Goal: Complete application form

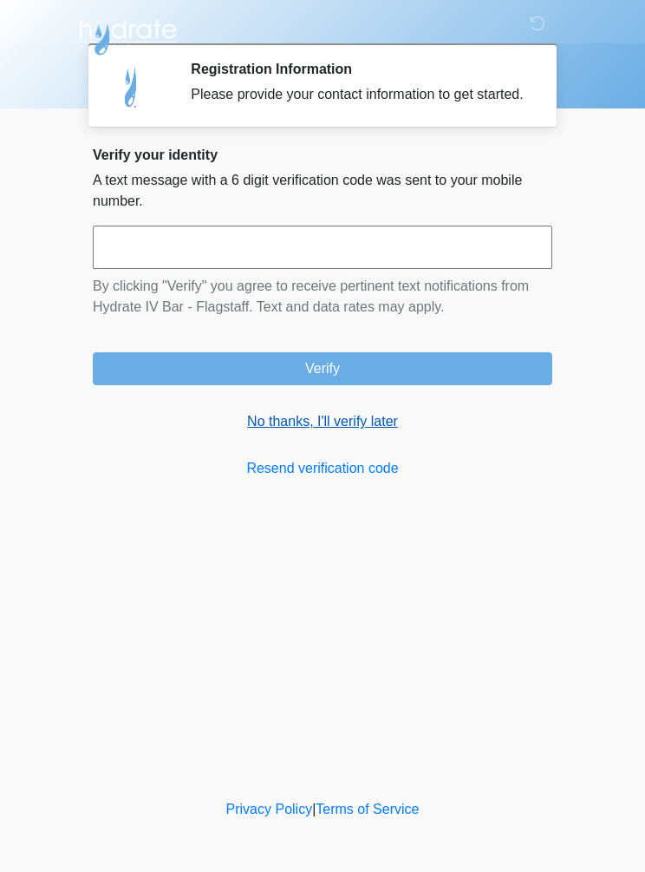
click at [316, 432] on link "No thanks, I'll verify later" at bounding box center [323, 421] width 460 height 21
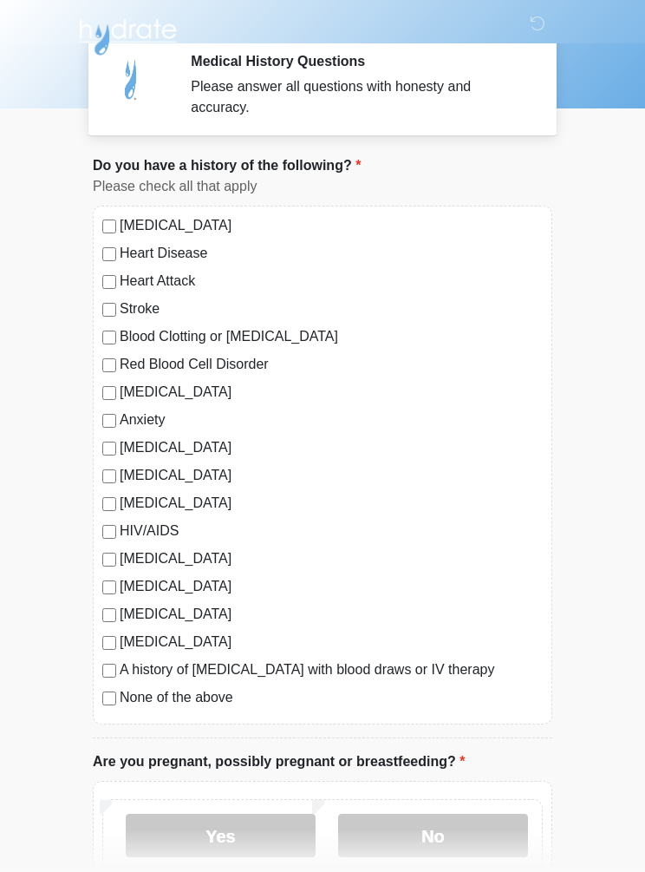
scroll to position [12, 0]
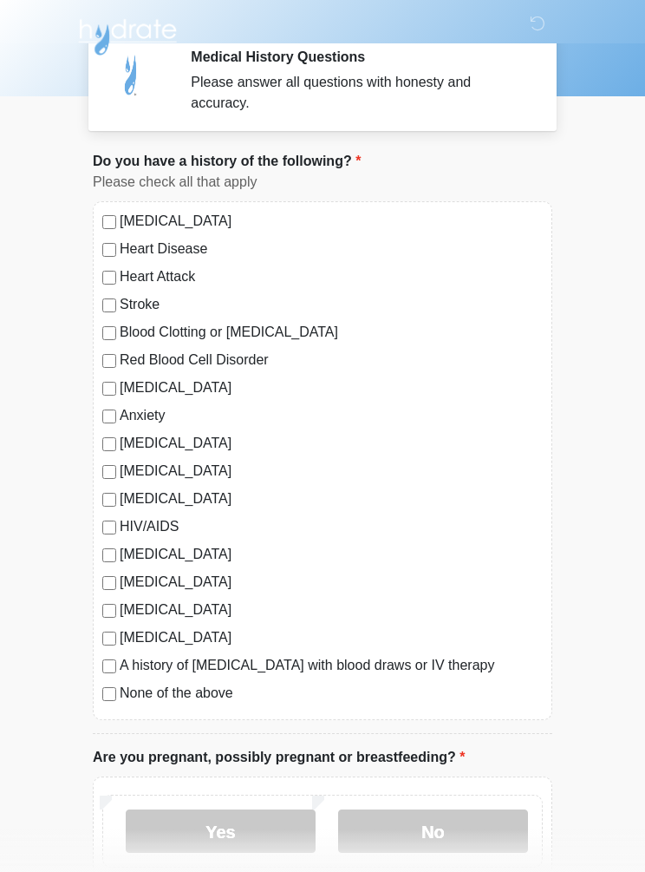
click at [124, 697] on label "None of the above" at bounding box center [331, 693] width 423 height 21
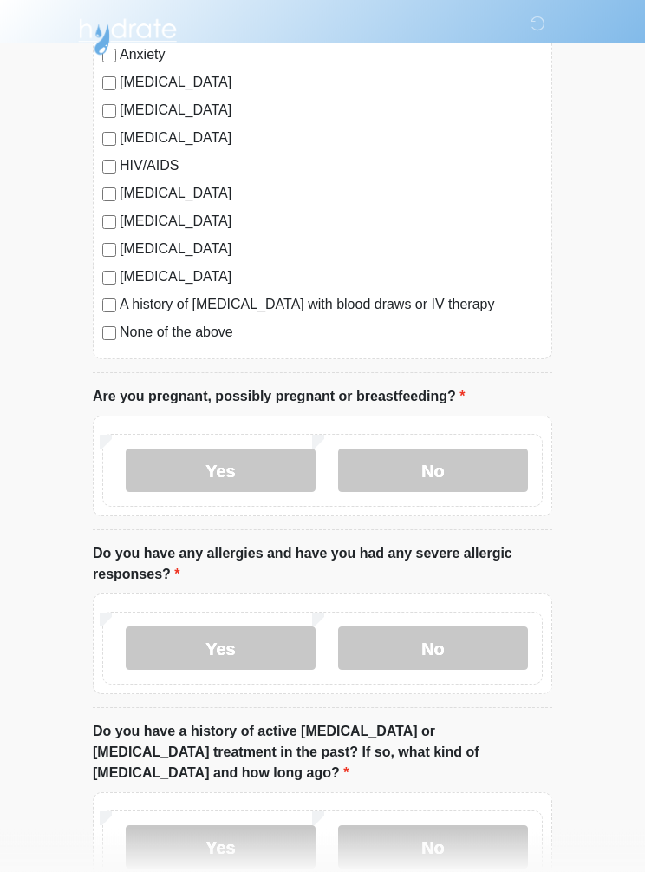
scroll to position [381, 0]
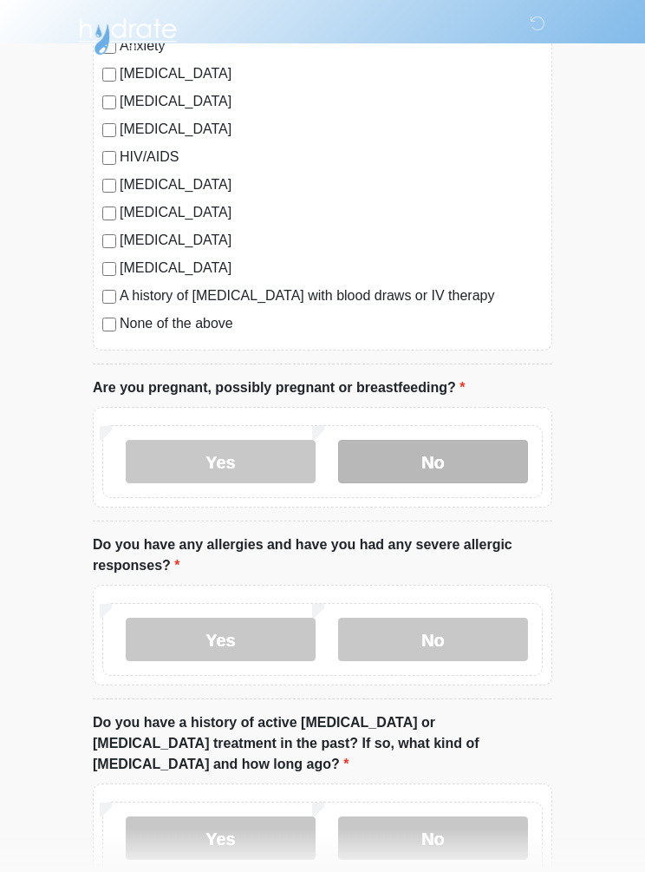
click at [445, 474] on label "No" at bounding box center [433, 462] width 190 height 43
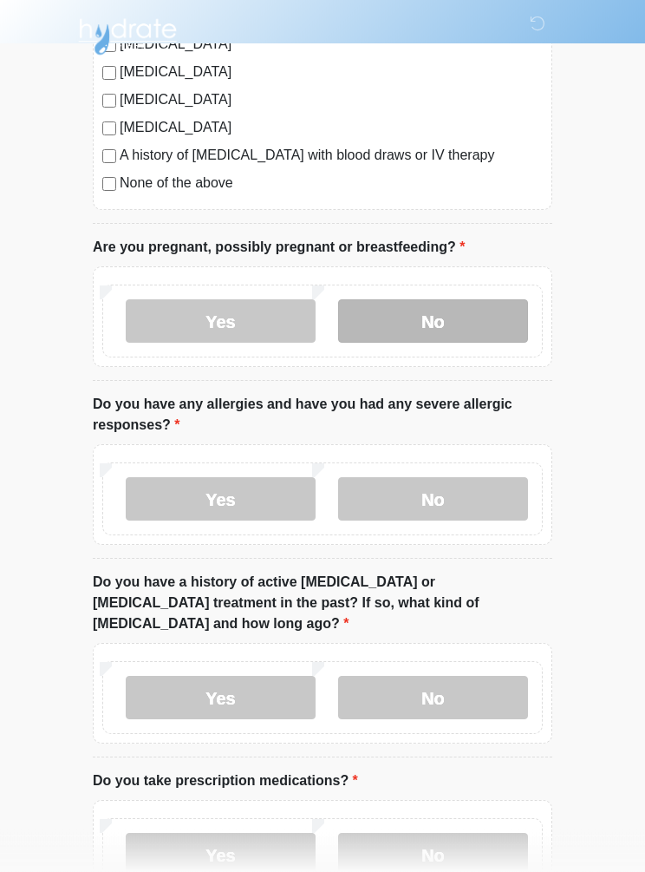
scroll to position [522, 0]
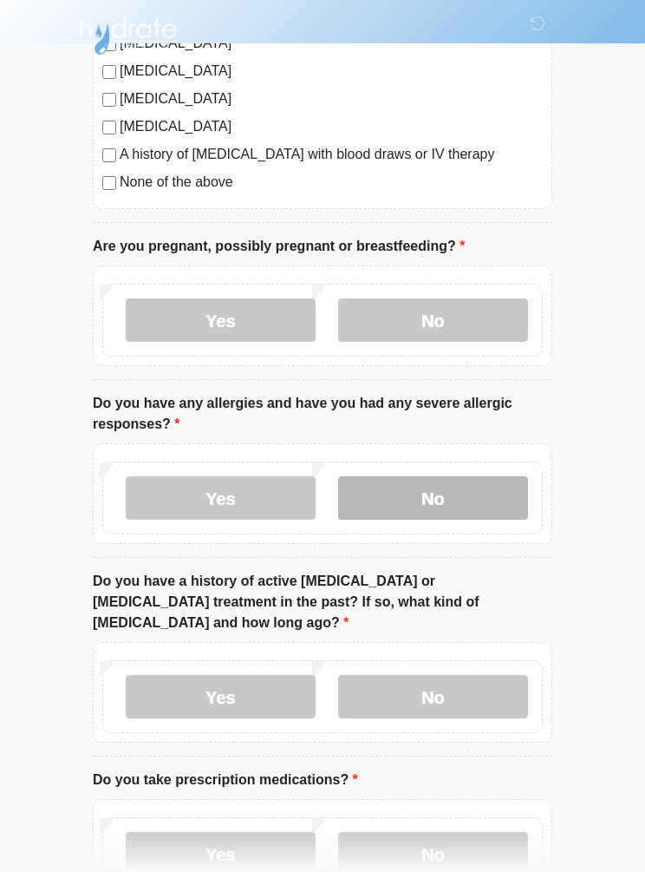
click at [462, 504] on label "No" at bounding box center [433, 498] width 190 height 43
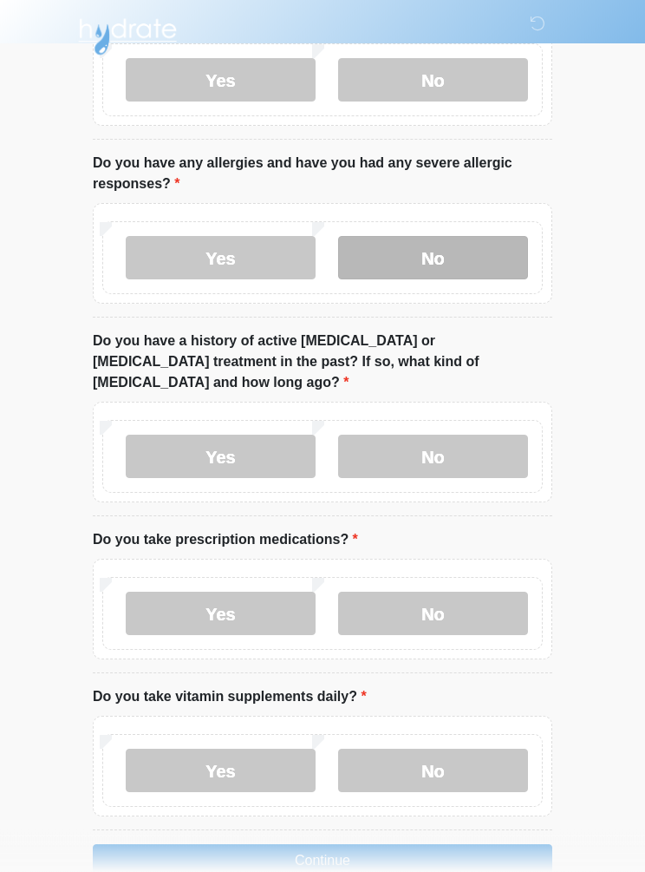
scroll to position [768, 0]
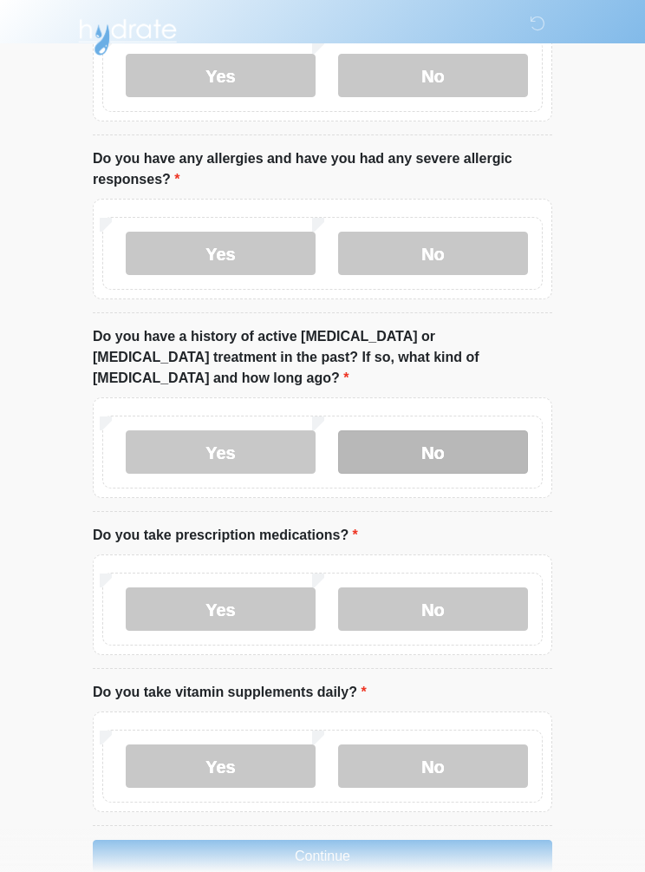
click at [453, 430] on label "No" at bounding box center [433, 451] width 190 height 43
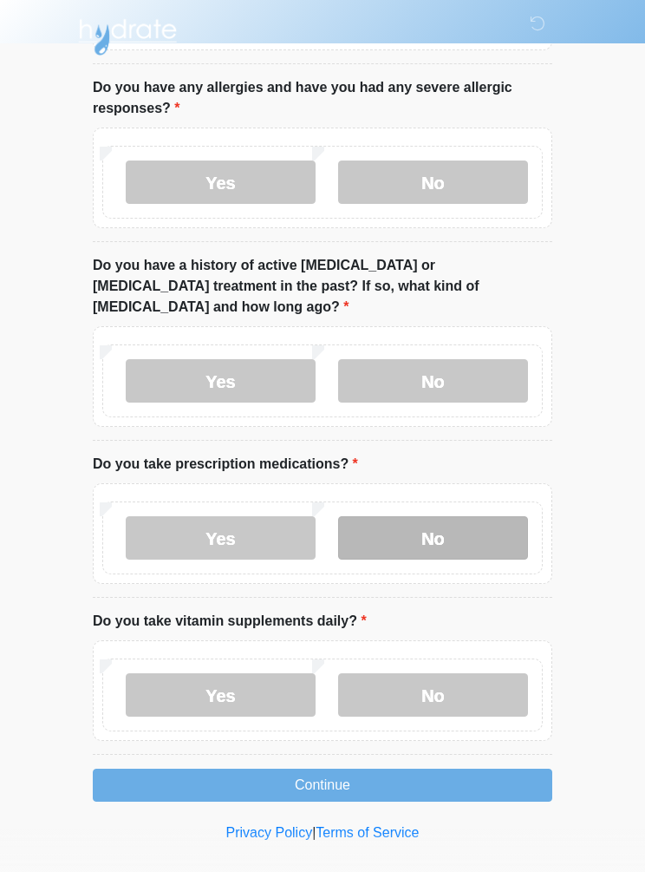
click at [500, 517] on label "No" at bounding box center [433, 537] width 190 height 43
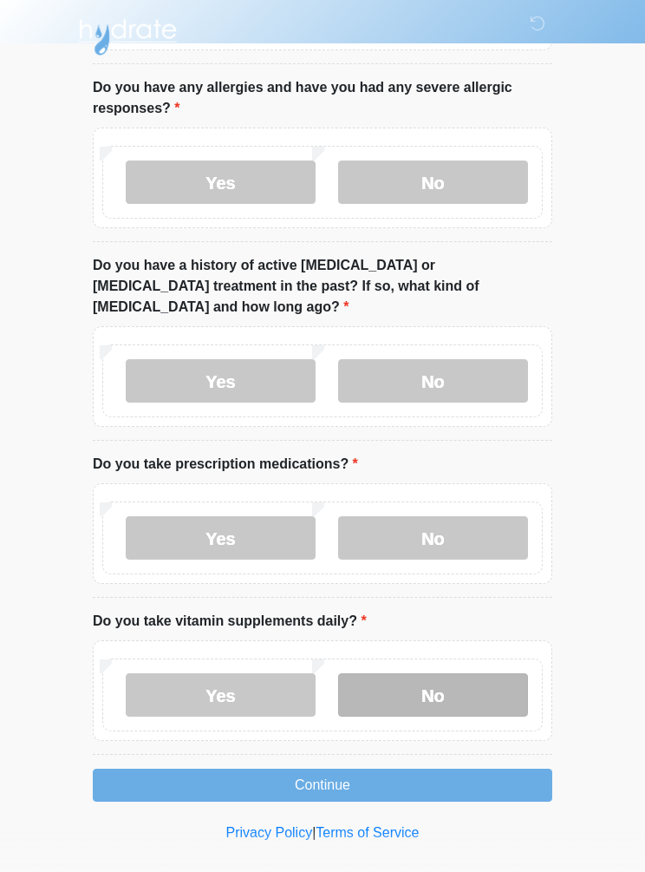
click at [440, 673] on label "No" at bounding box center [433, 694] width 190 height 43
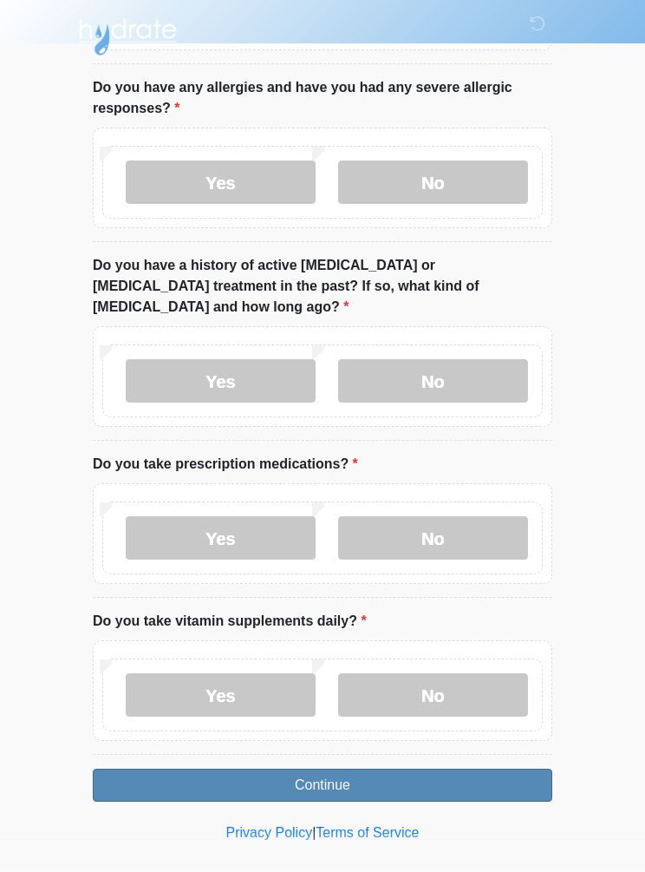
click at [494, 769] on button "Continue" at bounding box center [323, 785] width 460 height 33
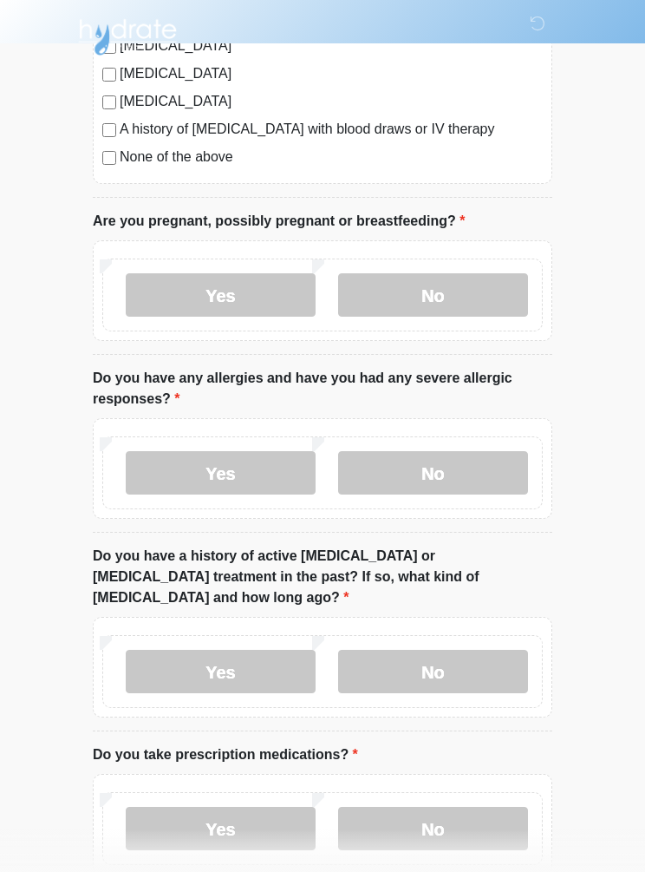
scroll to position [0, 0]
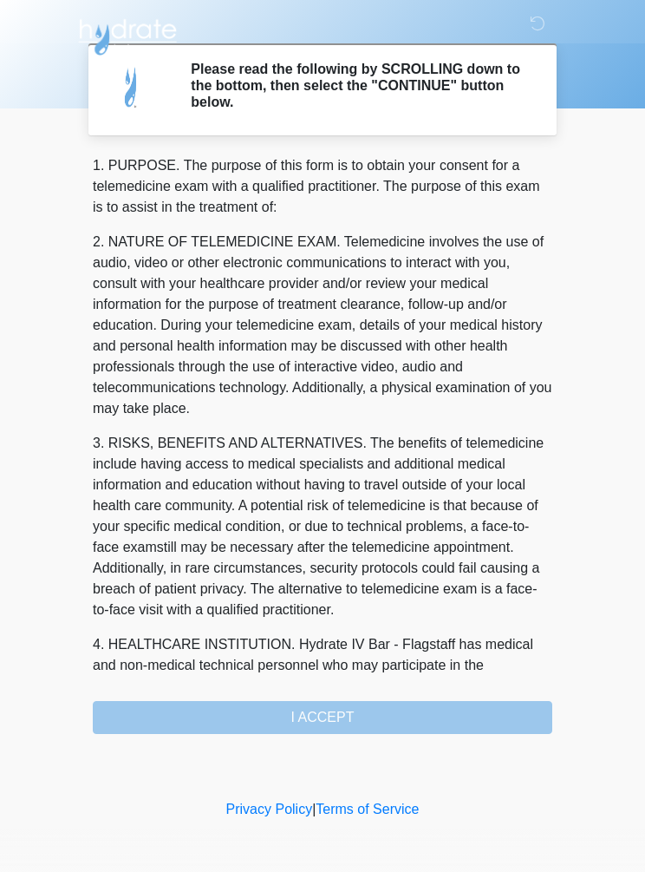
click at [389, 732] on div "1. PURPOSE. The purpose of this form is to obtain your consent for a telemedici…" at bounding box center [323, 444] width 460 height 579
click at [317, 725] on div "1. PURPOSE. The purpose of this form is to obtain your consent for a telemedici…" at bounding box center [323, 444] width 460 height 579
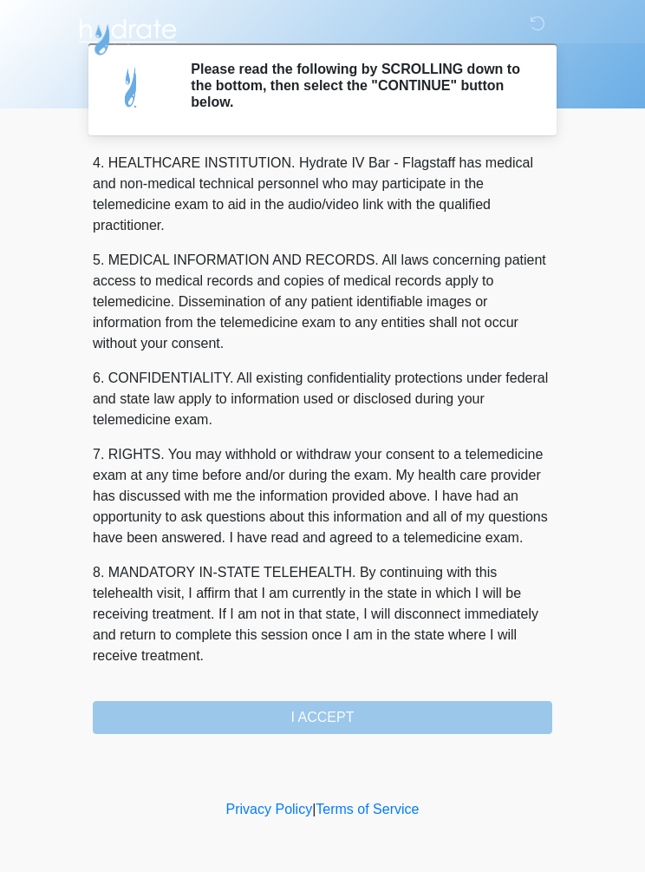
scroll to position [502, 0]
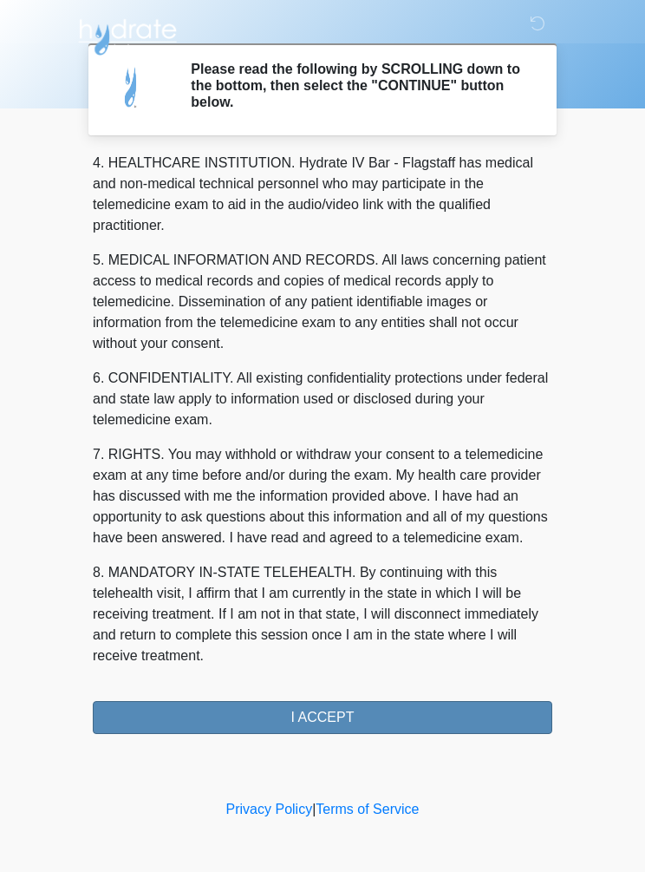
click at [404, 716] on button "I ACCEPT" at bounding box center [323, 717] width 460 height 33
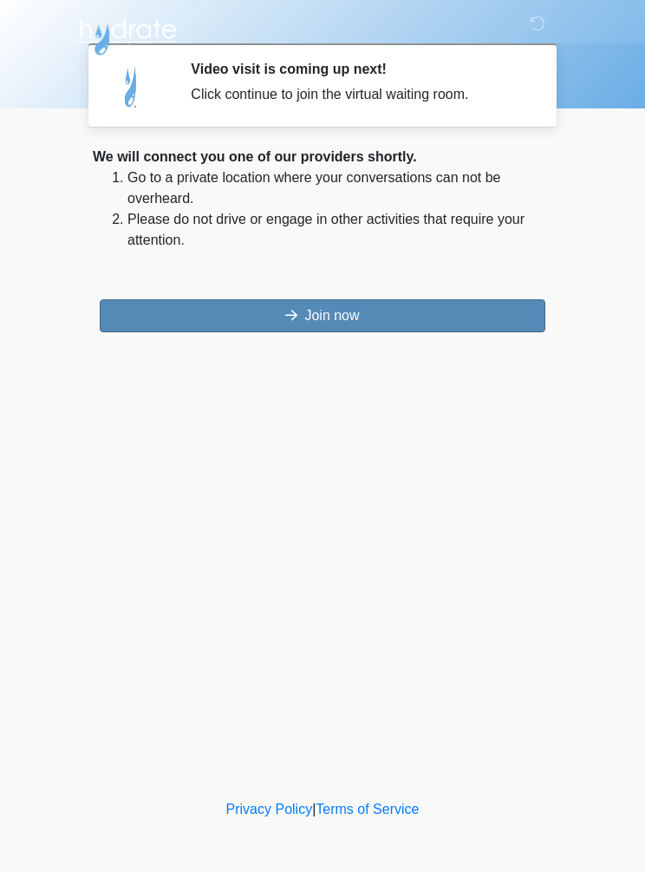
click at [427, 317] on button "Join now" at bounding box center [323, 315] width 446 height 33
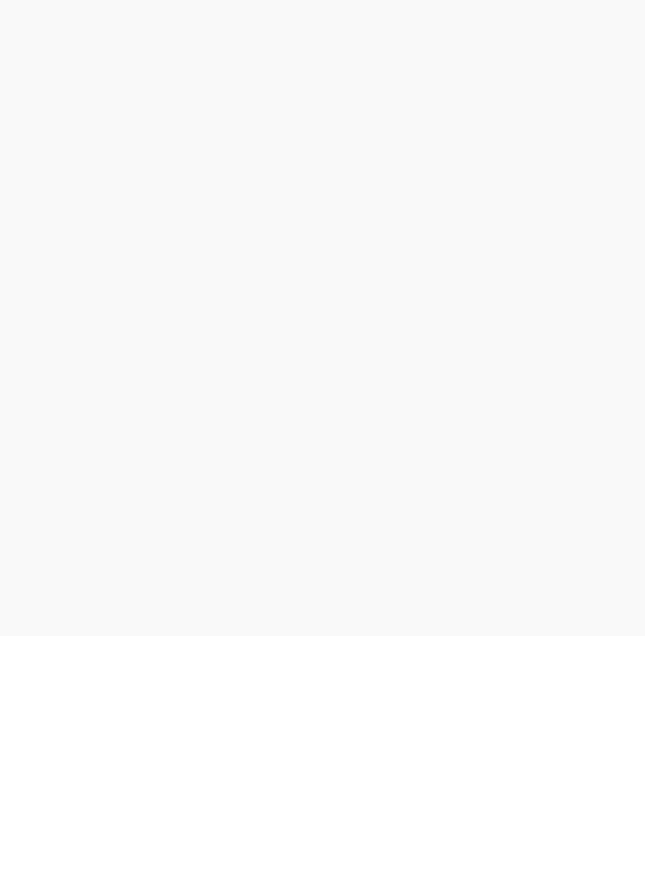
scroll to position [76, 0]
